Goal: Navigation & Orientation: Find specific page/section

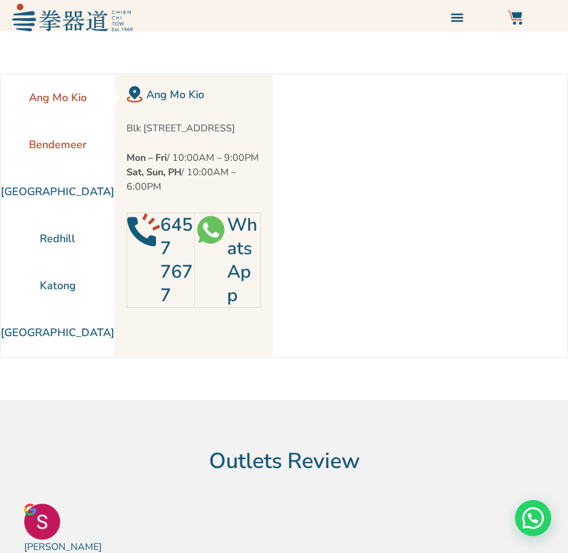
click at [56, 149] on li "Bendemeer" at bounding box center [58, 144] width 114 height 47
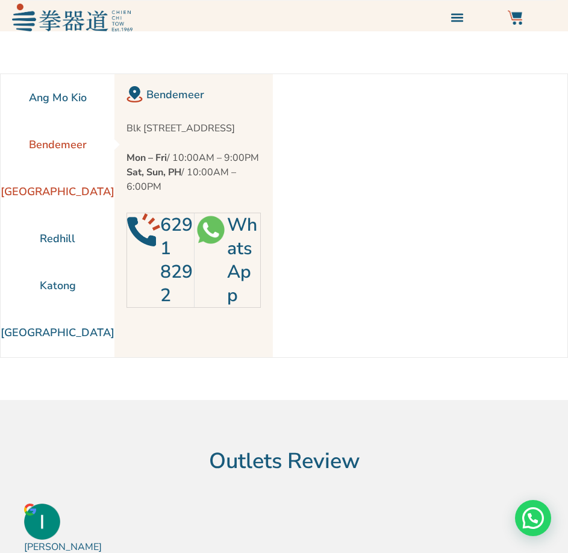
click at [34, 189] on li "[GEOGRAPHIC_DATA]" at bounding box center [58, 191] width 114 height 47
click at [53, 242] on li "Redhill" at bounding box center [58, 238] width 114 height 47
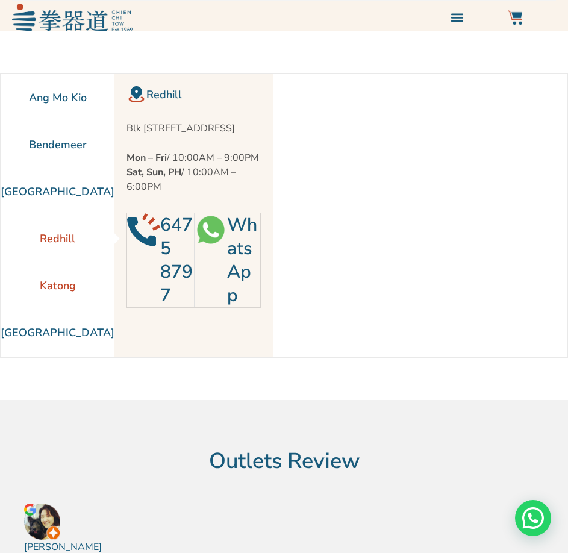
click at [44, 284] on li "Katong" at bounding box center [58, 285] width 114 height 47
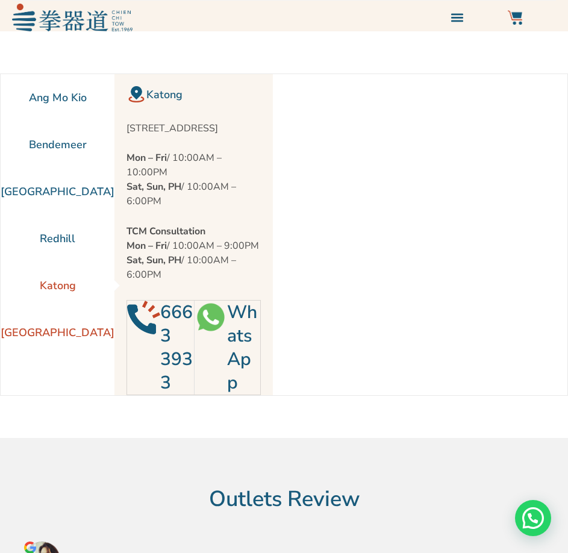
click at [46, 328] on li "[GEOGRAPHIC_DATA]" at bounding box center [58, 332] width 114 height 47
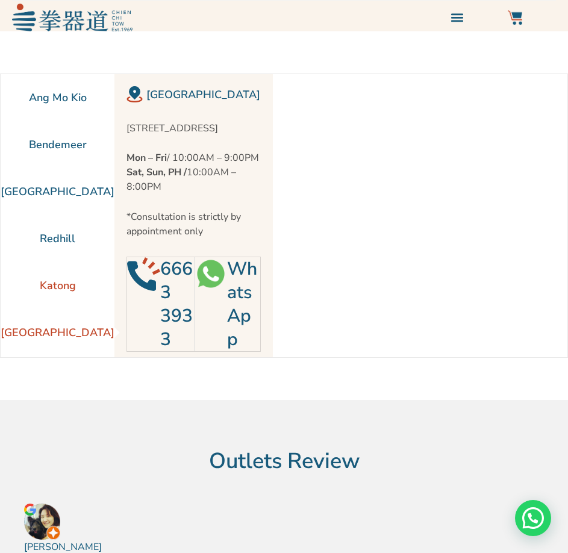
click at [48, 284] on li "Katong" at bounding box center [58, 285] width 114 height 47
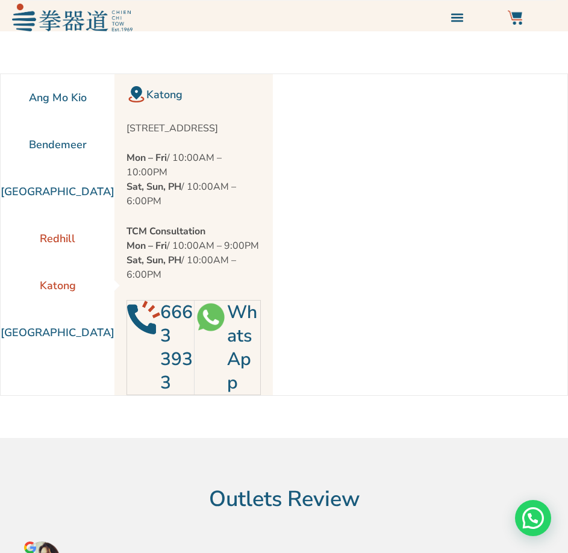
click at [43, 241] on li "Redhill" at bounding box center [58, 238] width 114 height 47
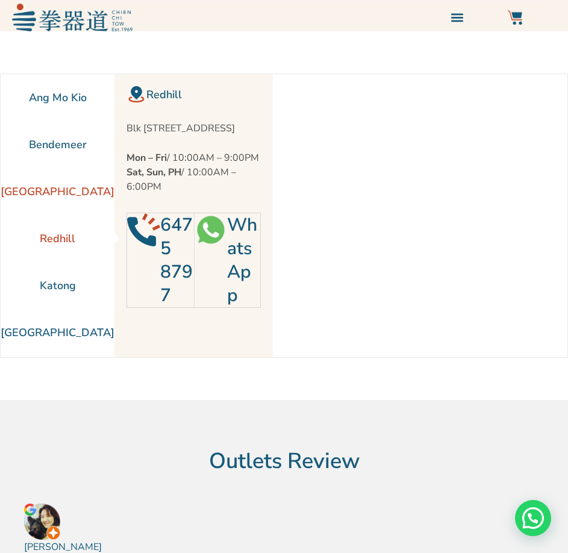
click at [42, 197] on li "[GEOGRAPHIC_DATA]" at bounding box center [58, 191] width 114 height 47
click at [46, 145] on li "Bendemeer" at bounding box center [58, 144] width 114 height 47
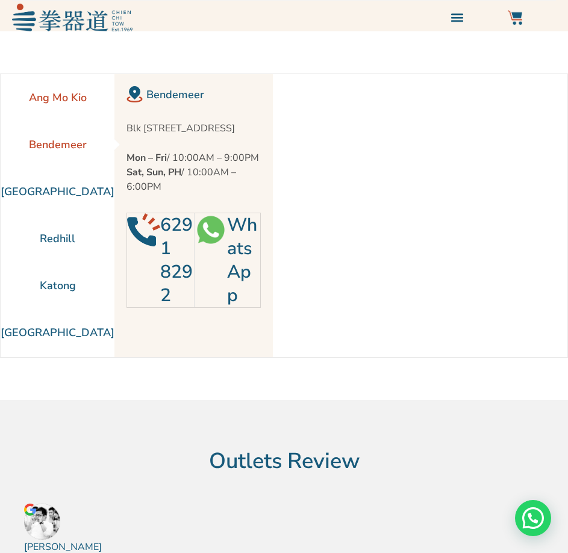
click at [55, 94] on li "Ang Mo Kio" at bounding box center [58, 97] width 114 height 47
click at [48, 150] on li "Bendemeer" at bounding box center [58, 144] width 114 height 47
click at [43, 187] on li "[GEOGRAPHIC_DATA]" at bounding box center [58, 191] width 114 height 47
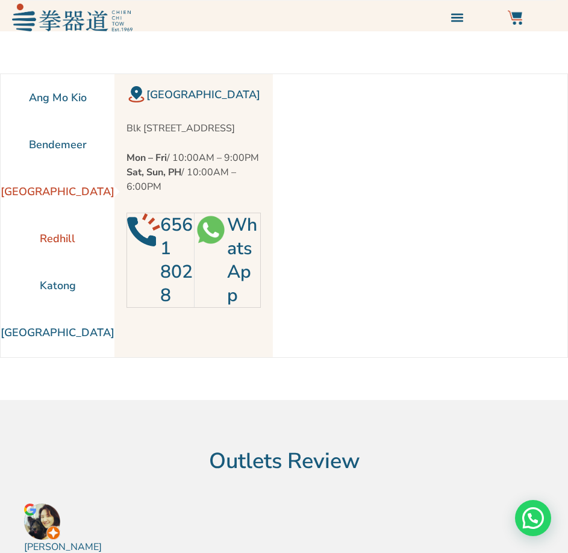
click at [57, 235] on li "Redhill" at bounding box center [58, 238] width 114 height 47
click at [47, 289] on li "Katong" at bounding box center [58, 285] width 114 height 47
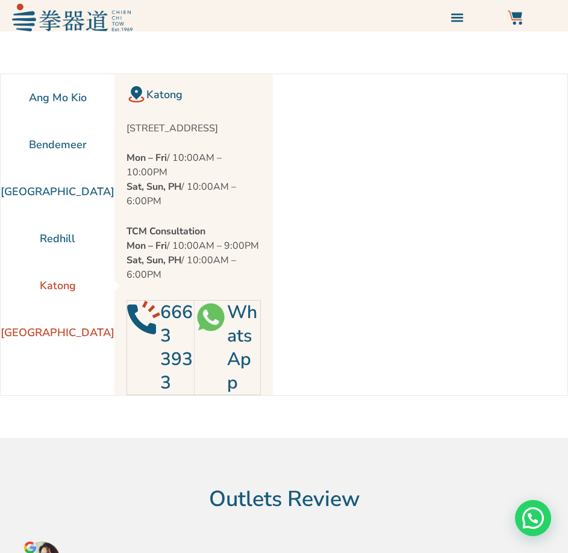
click at [51, 326] on li "[GEOGRAPHIC_DATA]" at bounding box center [58, 332] width 114 height 47
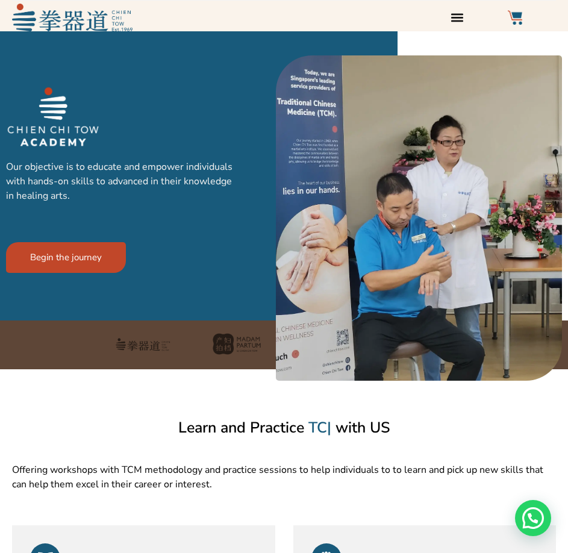
click at [451, 16] on icon "Menu Toggle" at bounding box center [457, 17] width 13 height 13
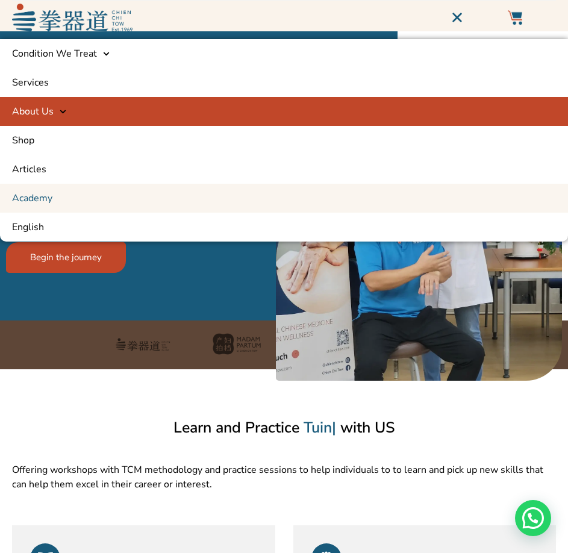
click at [60, 112] on icon at bounding box center [63, 112] width 6 height 4
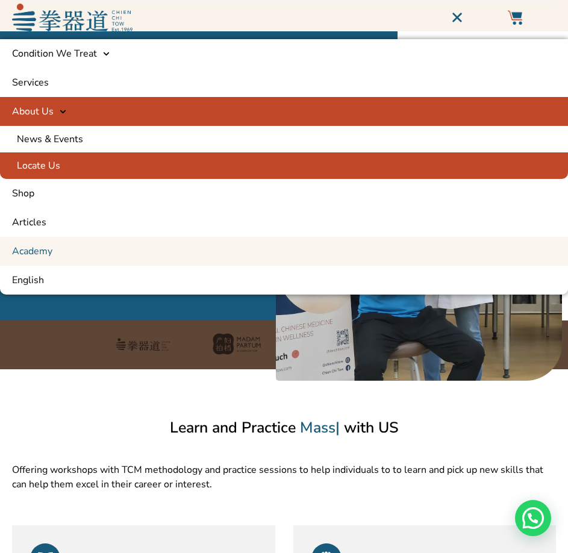
click at [58, 167] on link "Locate Us" at bounding box center [284, 166] width 568 height 27
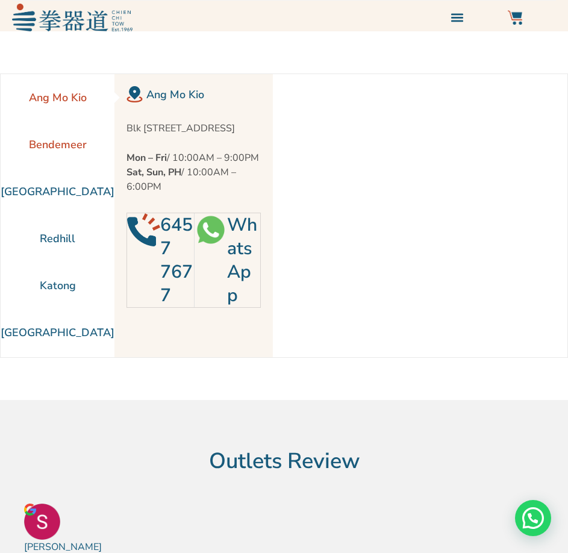
click at [49, 152] on li "Bendemeer" at bounding box center [58, 144] width 114 height 47
click at [53, 183] on li "[GEOGRAPHIC_DATA]" at bounding box center [58, 191] width 114 height 47
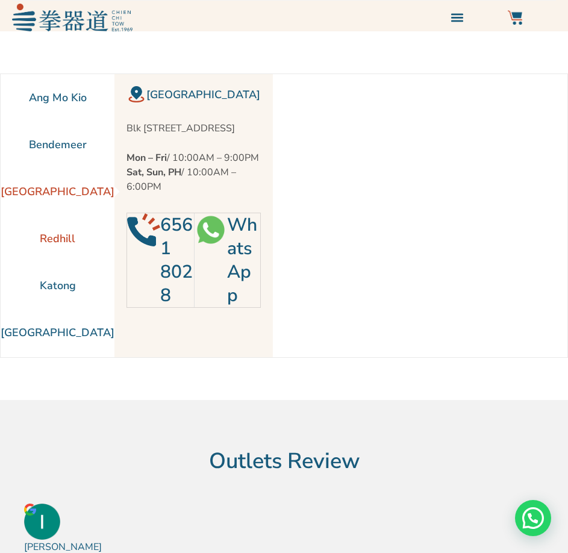
click at [58, 239] on li "Redhill" at bounding box center [58, 238] width 114 height 47
click at [58, 267] on li "Katong" at bounding box center [58, 285] width 114 height 47
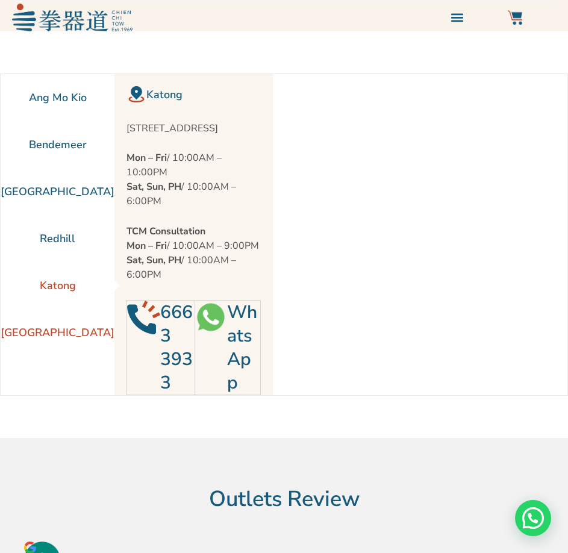
click at [44, 342] on li "[GEOGRAPHIC_DATA]" at bounding box center [58, 332] width 114 height 47
